Goal: Information Seeking & Learning: Learn about a topic

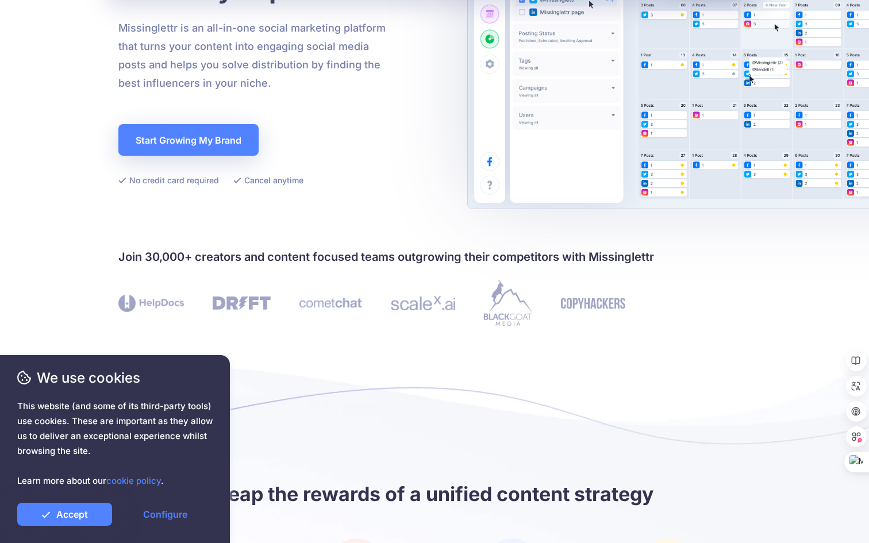
scroll to position [278, 0]
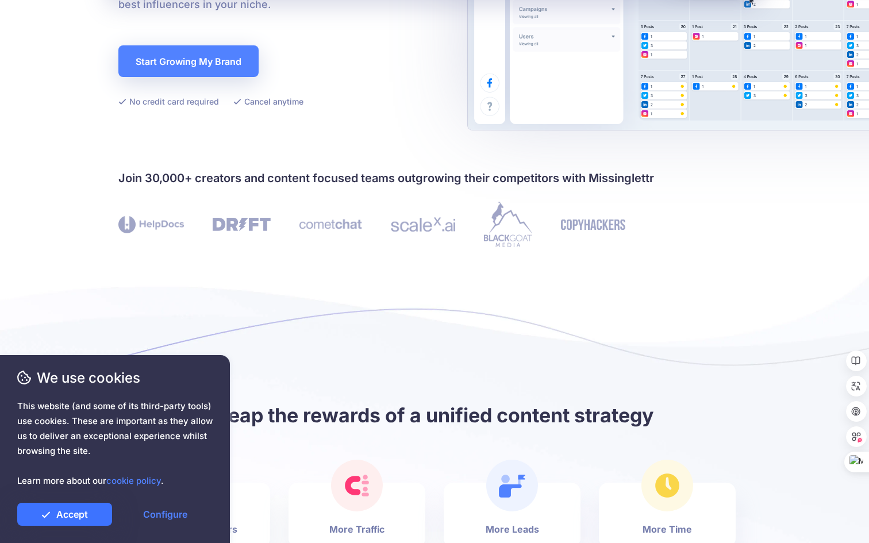
click at [91, 507] on link "Accept" at bounding box center [64, 514] width 95 height 23
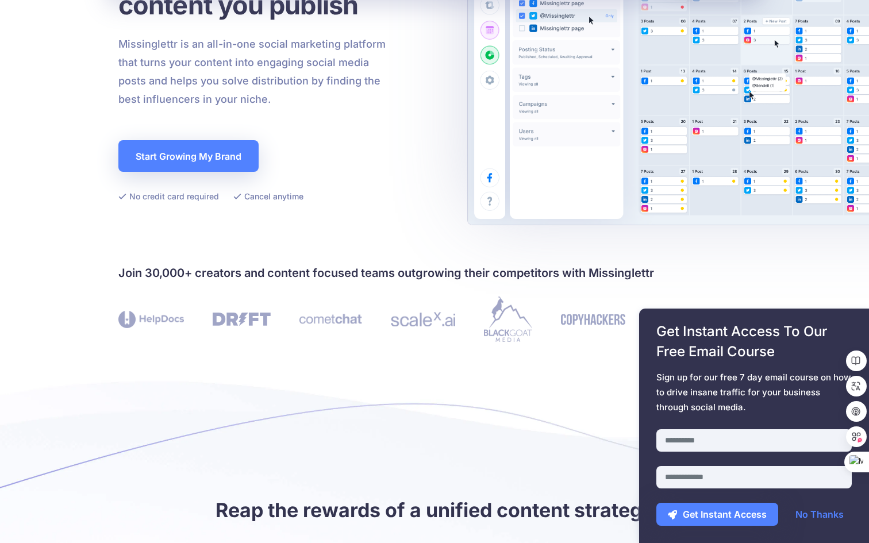
scroll to position [0, 0]
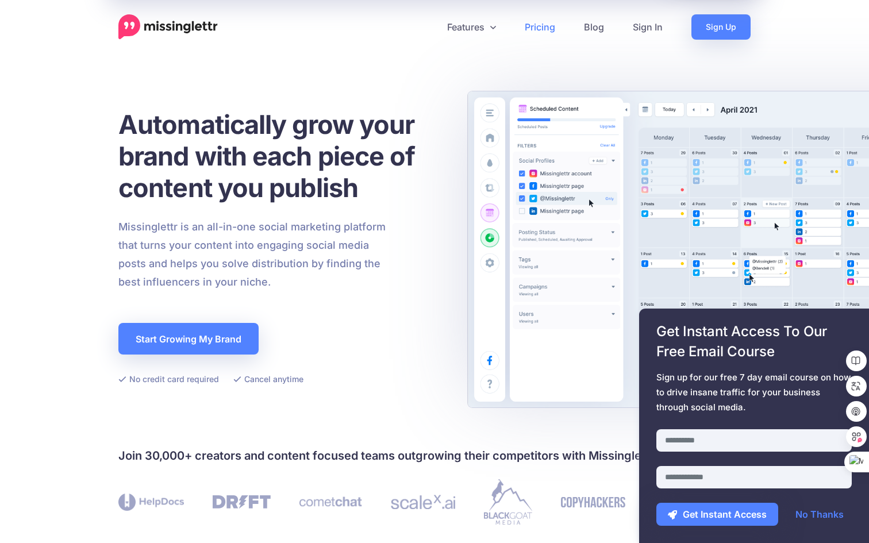
click at [540, 26] on link "Pricing" at bounding box center [539, 26] width 59 height 25
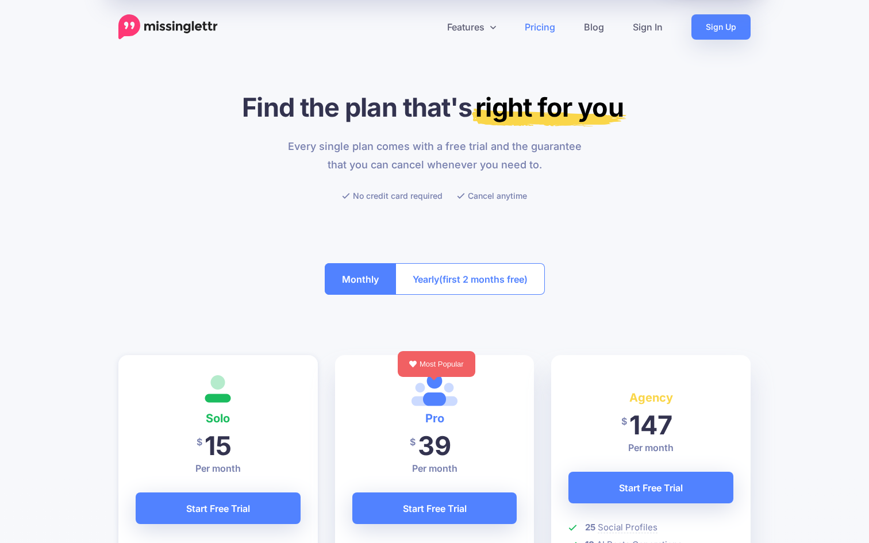
scroll to position [255, 0]
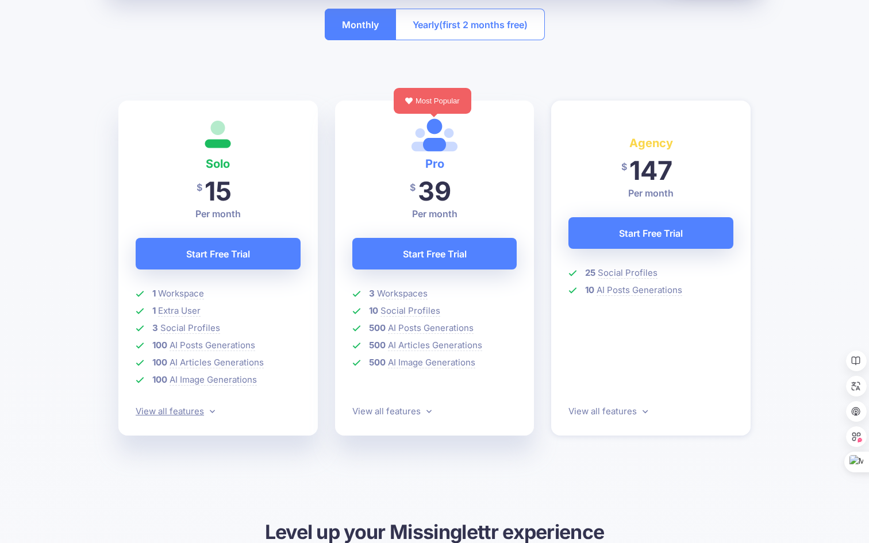
click at [168, 415] on link "View all features" at bounding box center [175, 411] width 79 height 11
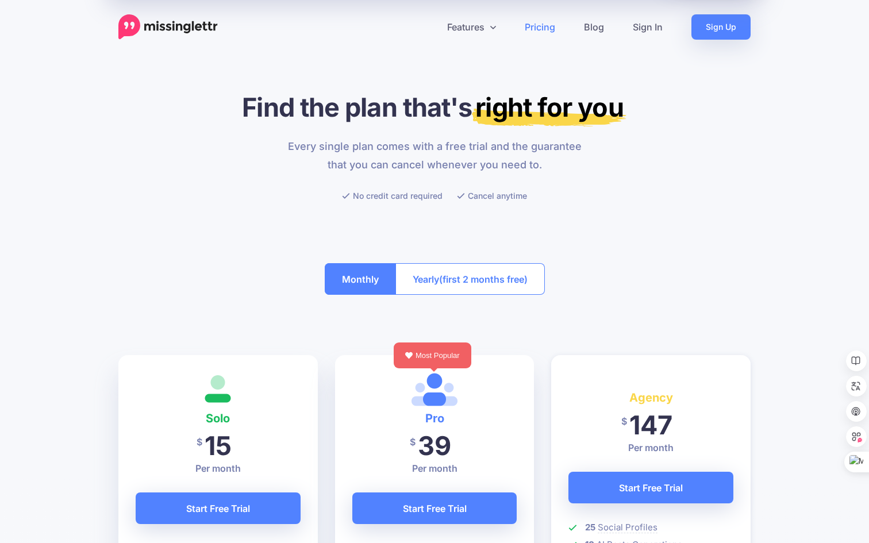
scroll to position [306, 0]
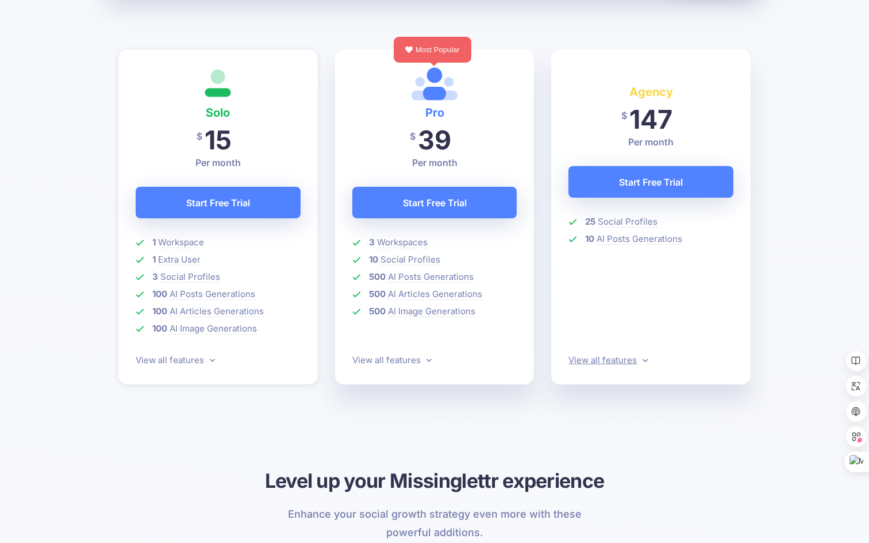
click at [606, 359] on link "View all features" at bounding box center [607, 360] width 79 height 11
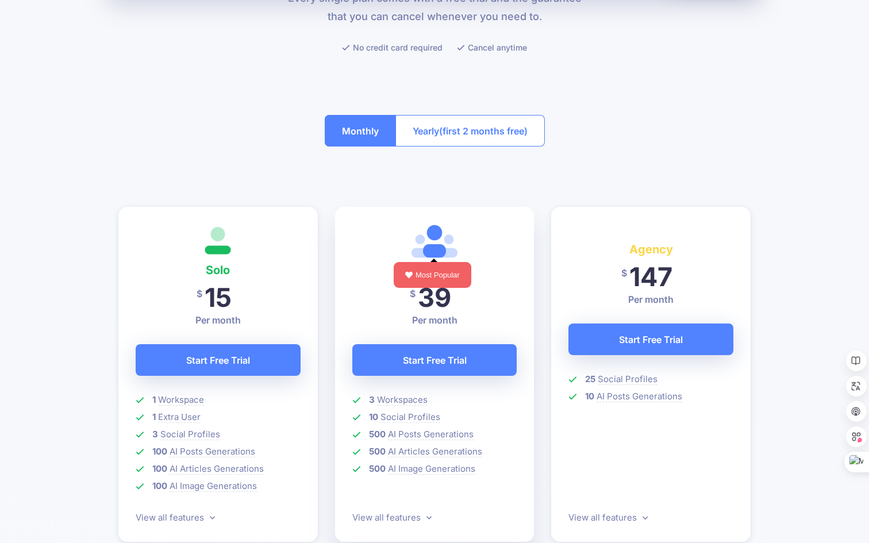
scroll to position [0, 0]
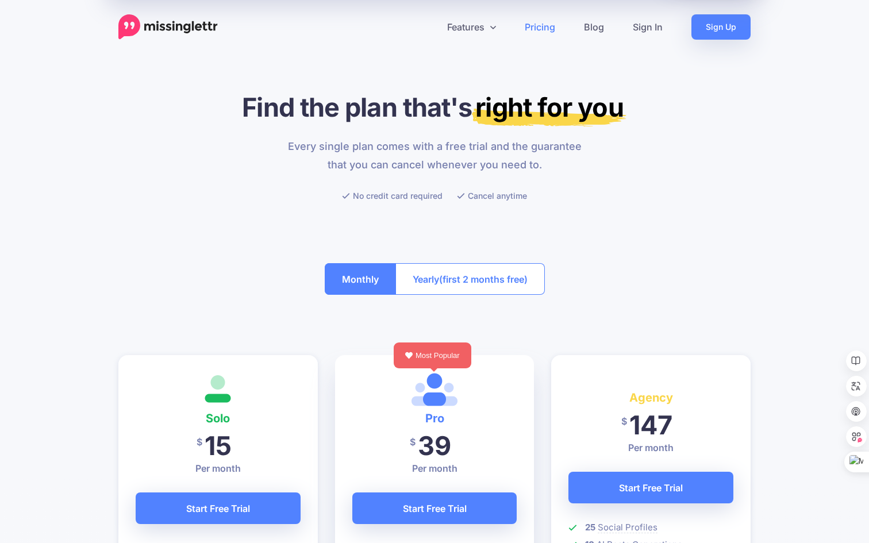
click at [436, 283] on button "Yearly (first 2 months free)" at bounding box center [469, 279] width 149 height 32
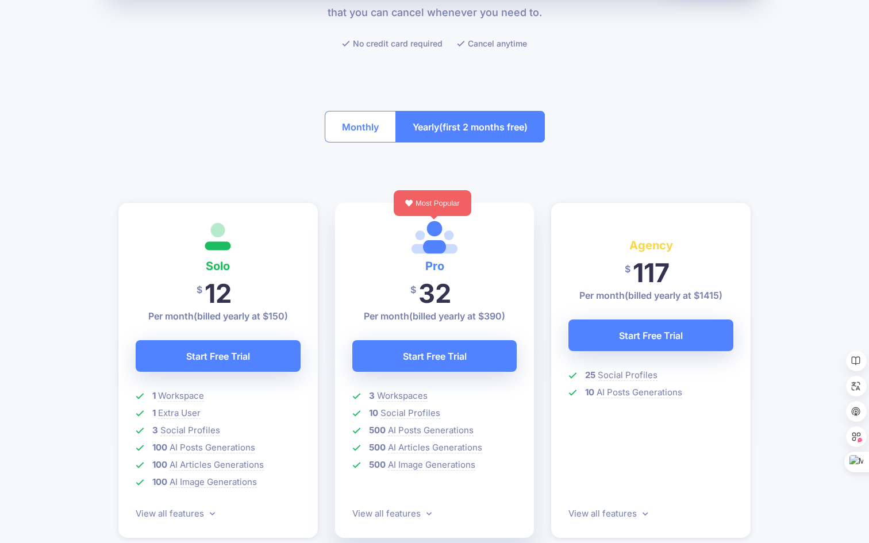
scroll to position [248, 0]
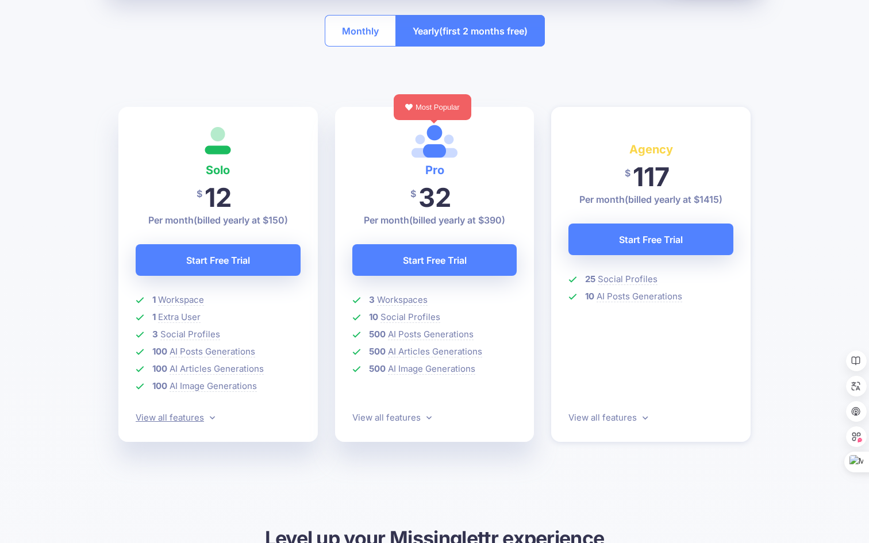
click at [199, 421] on link "View all features" at bounding box center [175, 417] width 79 height 11
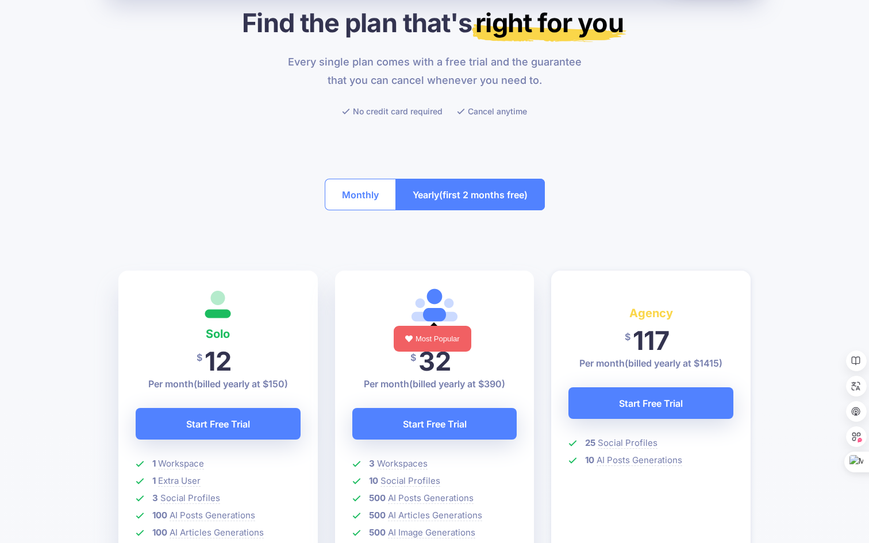
scroll to position [0, 0]
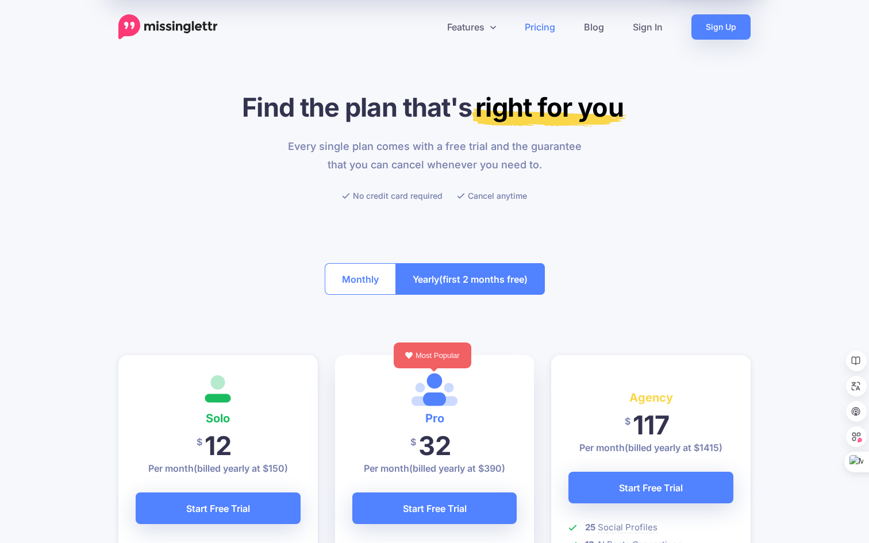
click at [199, 28] on img at bounding box center [167, 26] width 99 height 25
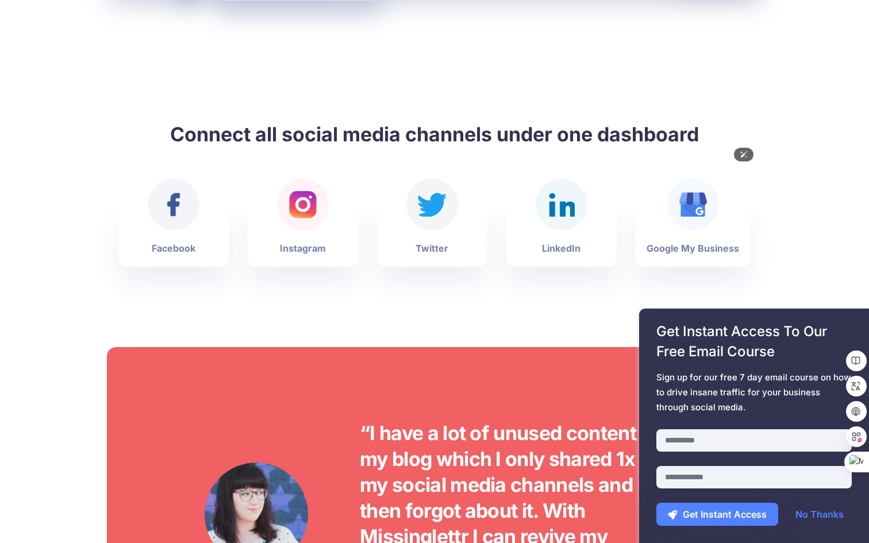
scroll to position [2667, 0]
